Goal: Transaction & Acquisition: Purchase product/service

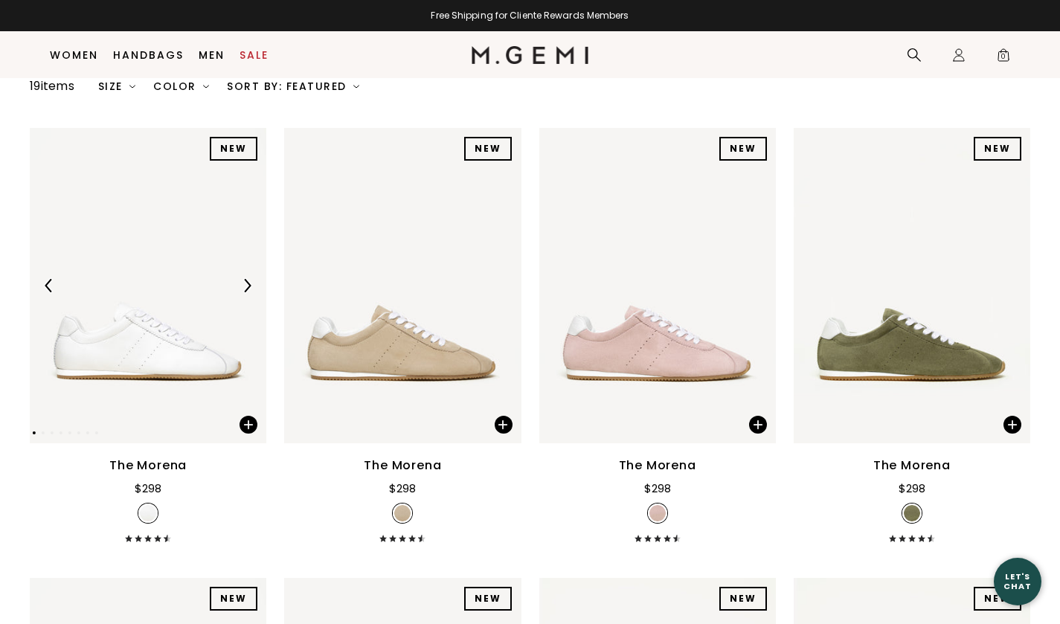
scroll to position [161, 0]
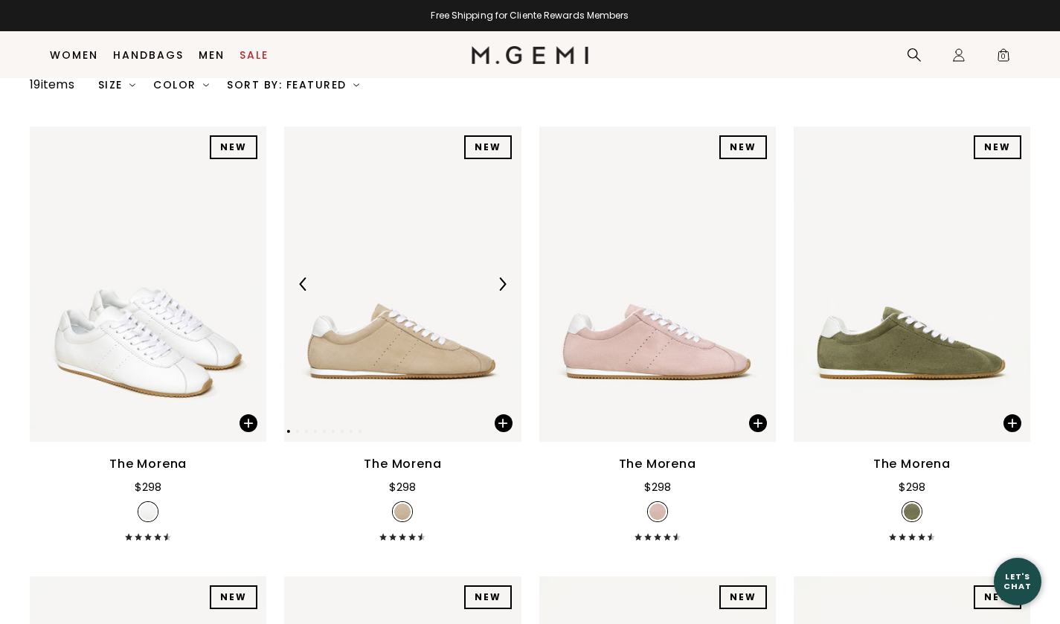
click at [392, 389] on img at bounding box center [402, 283] width 236 height 315
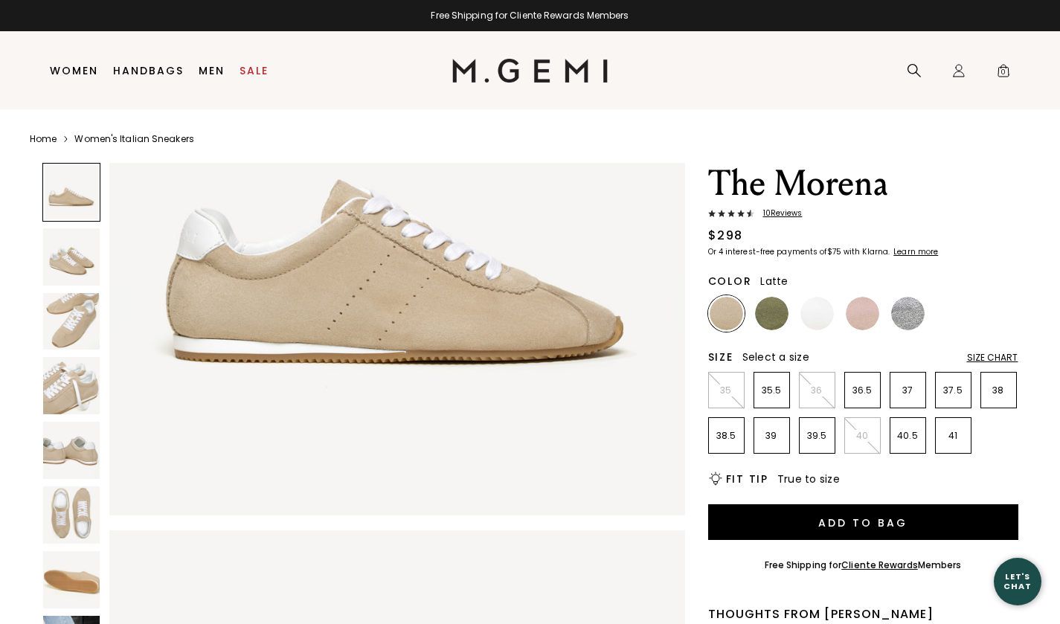
scroll to position [242, 0]
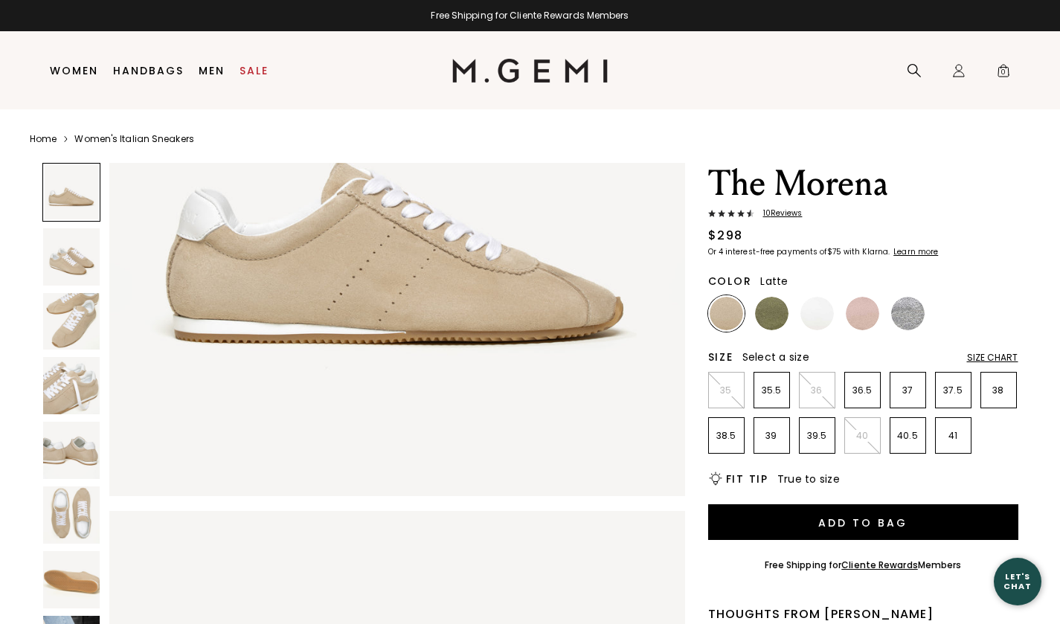
click at [77, 329] on img at bounding box center [71, 321] width 57 height 57
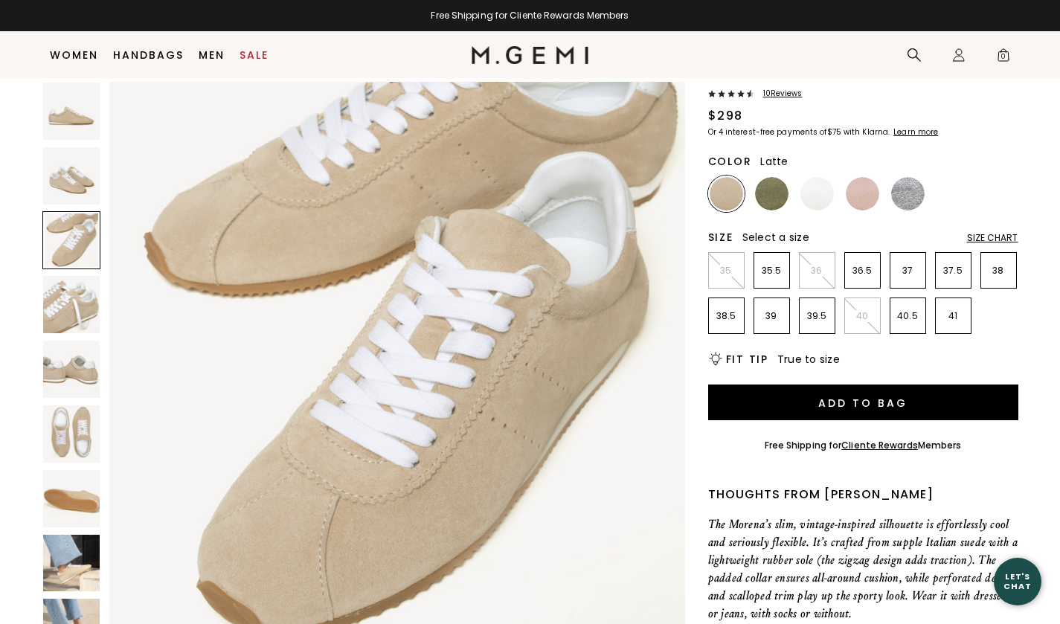
scroll to position [90, 0]
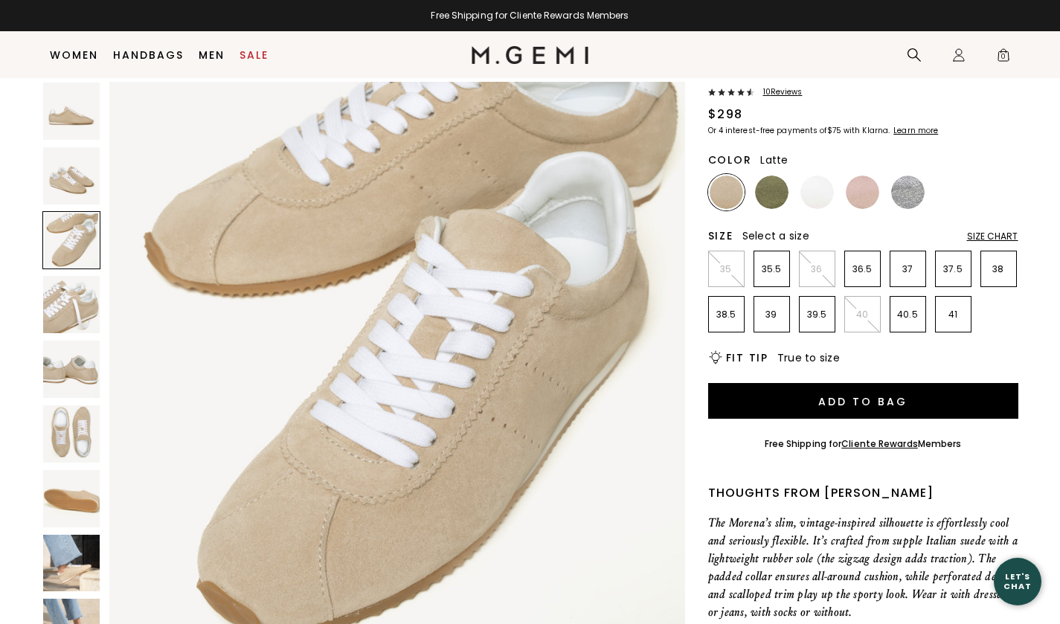
click at [77, 564] on img at bounding box center [71, 563] width 57 height 57
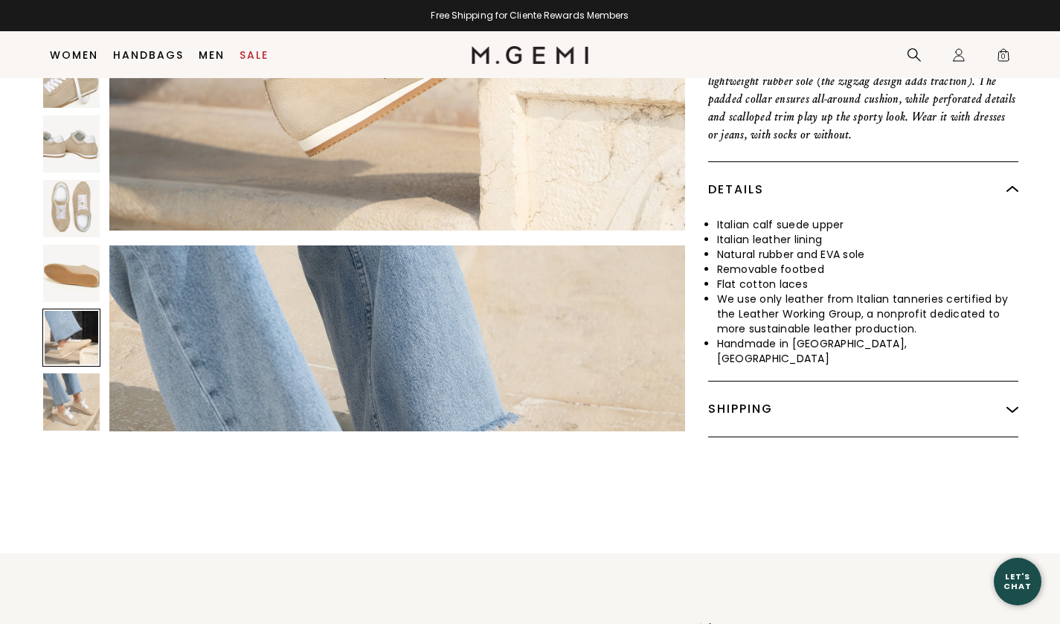
scroll to position [4330, 0]
click at [79, 328] on div at bounding box center [71, 338] width 59 height 59
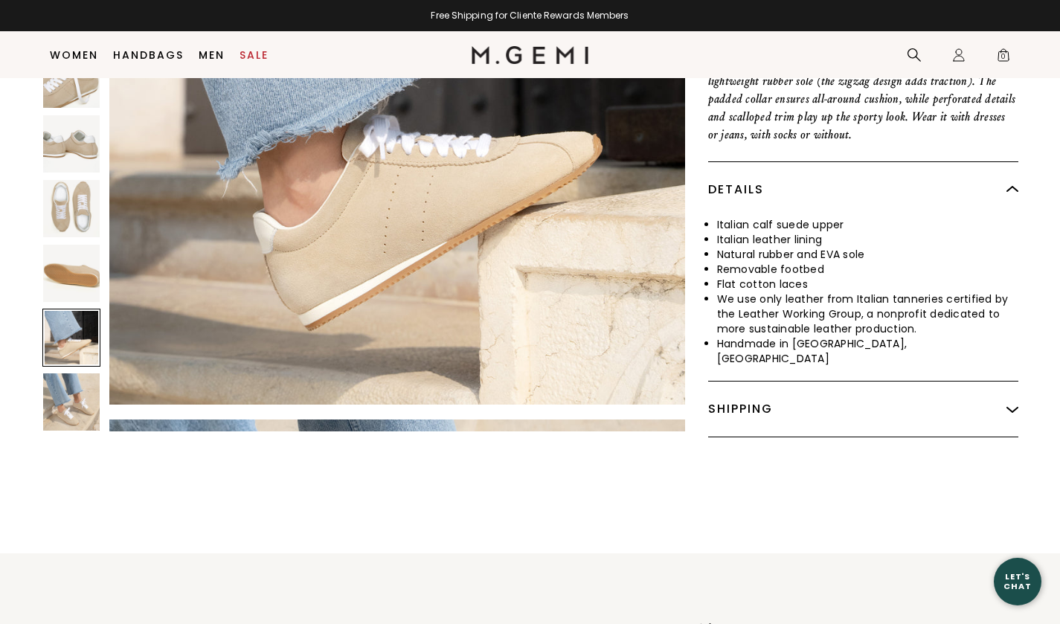
scroll to position [4128, 0]
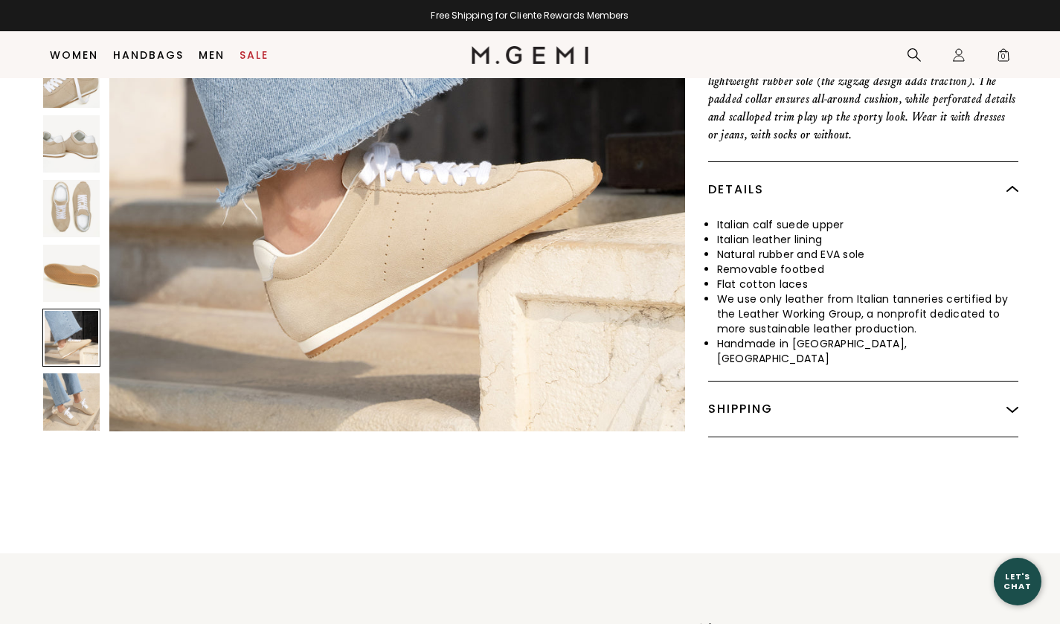
click at [79, 387] on img at bounding box center [71, 402] width 57 height 57
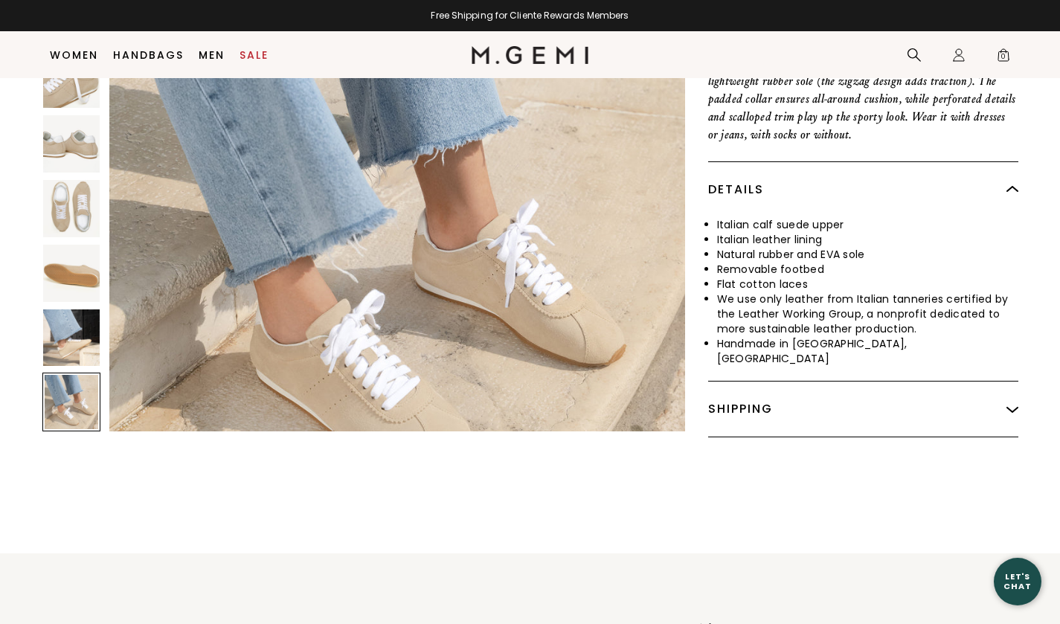
scroll to position [4718, 0]
